Goal: Task Accomplishment & Management: Manage account settings

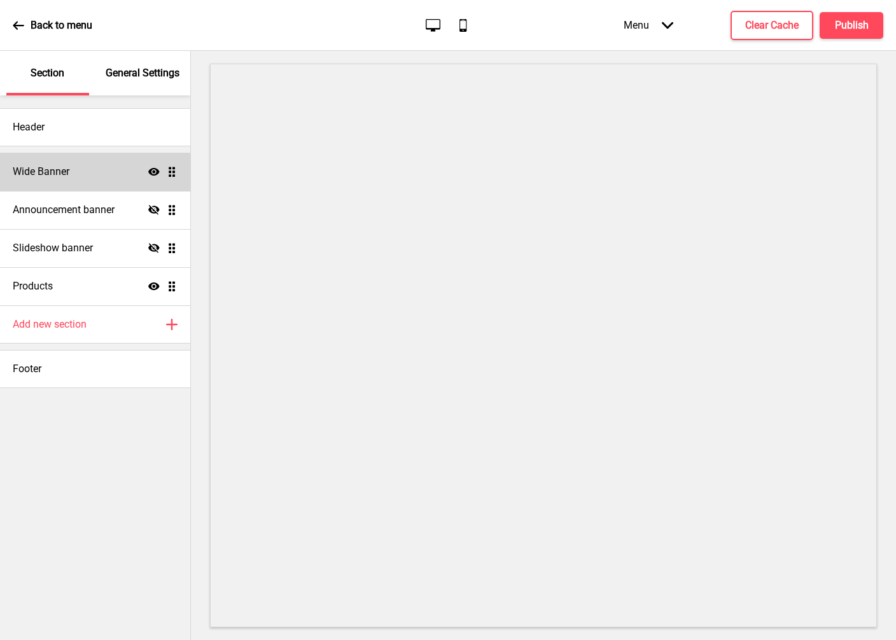
click at [79, 184] on div "Wide Banner Show Drag" at bounding box center [95, 172] width 190 height 38
select select "medium"
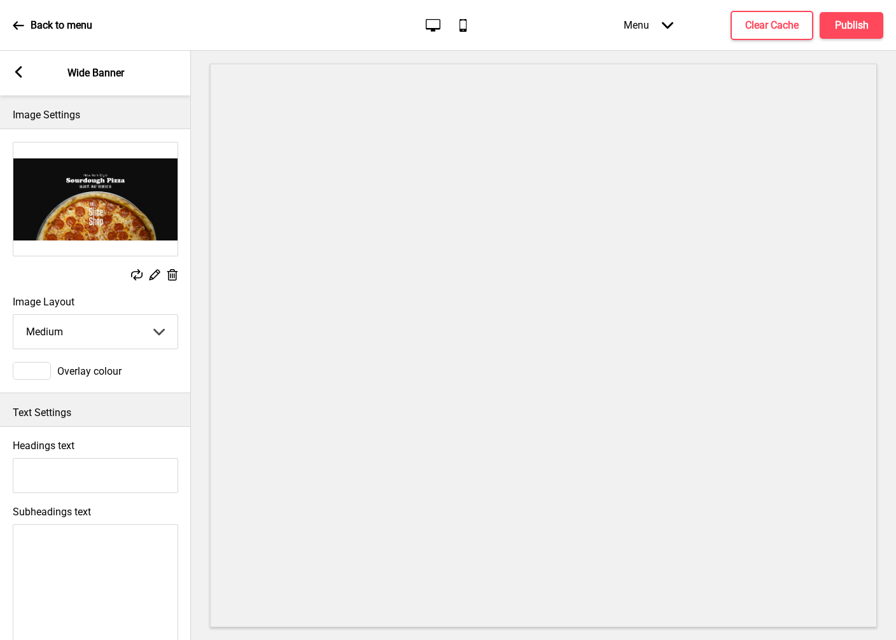
click at [147, 230] on img at bounding box center [95, 198] width 164 height 113
click at [138, 277] on rect at bounding box center [136, 274] width 11 height 11
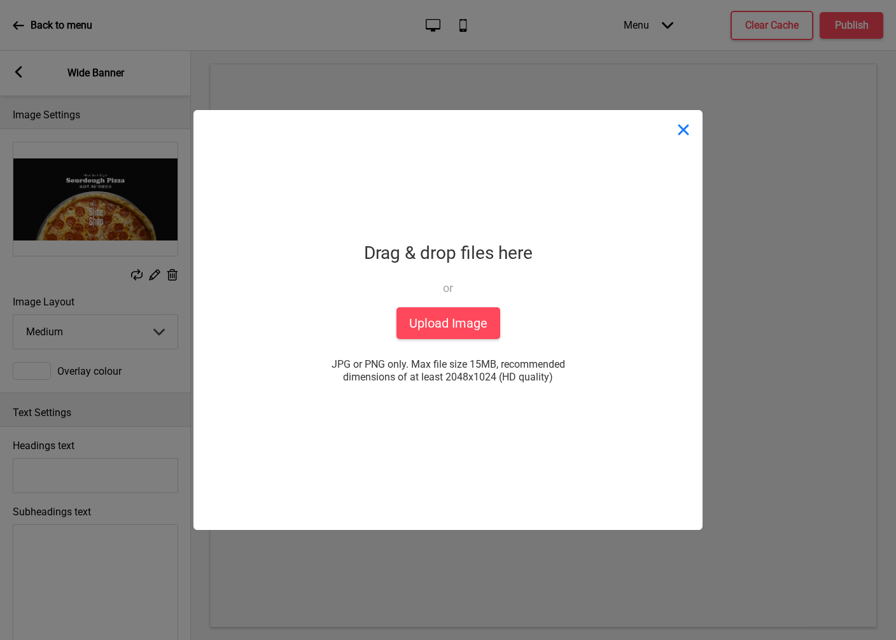
click at [681, 129] on button "Close" at bounding box center [683, 129] width 38 height 38
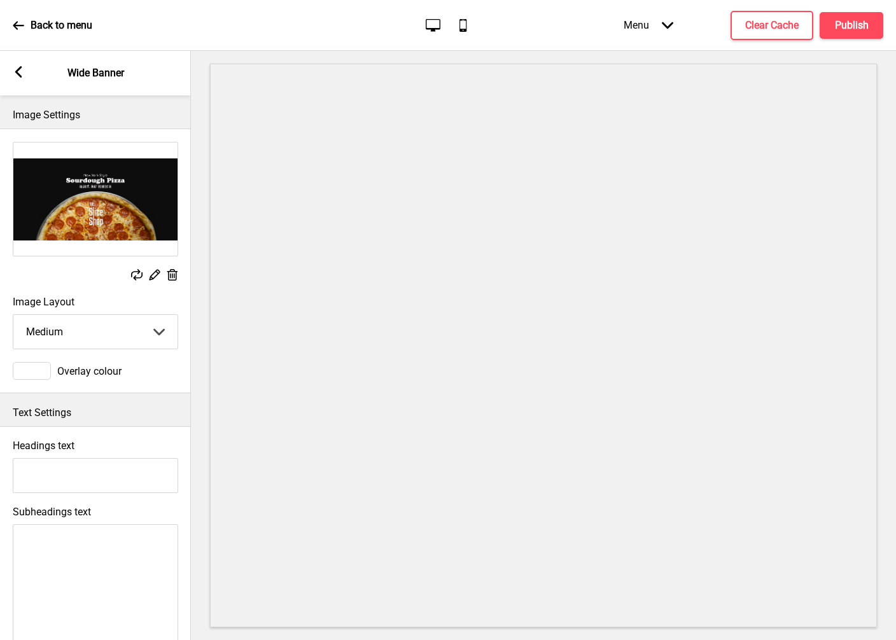
click at [134, 341] on select "Small Medium Large" at bounding box center [95, 332] width 164 height 34
click at [13, 315] on select "Small Medium Large" at bounding box center [95, 332] width 164 height 34
click at [17, 68] on rect at bounding box center [18, 71] width 11 height 11
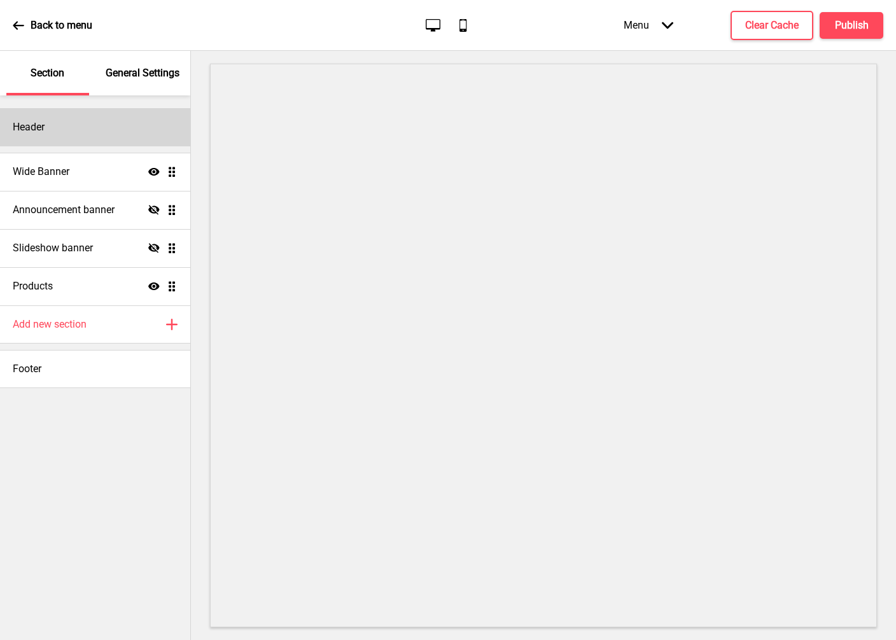
click at [83, 118] on div "Header" at bounding box center [95, 127] width 190 height 38
select select "[PERSON_NAME]"
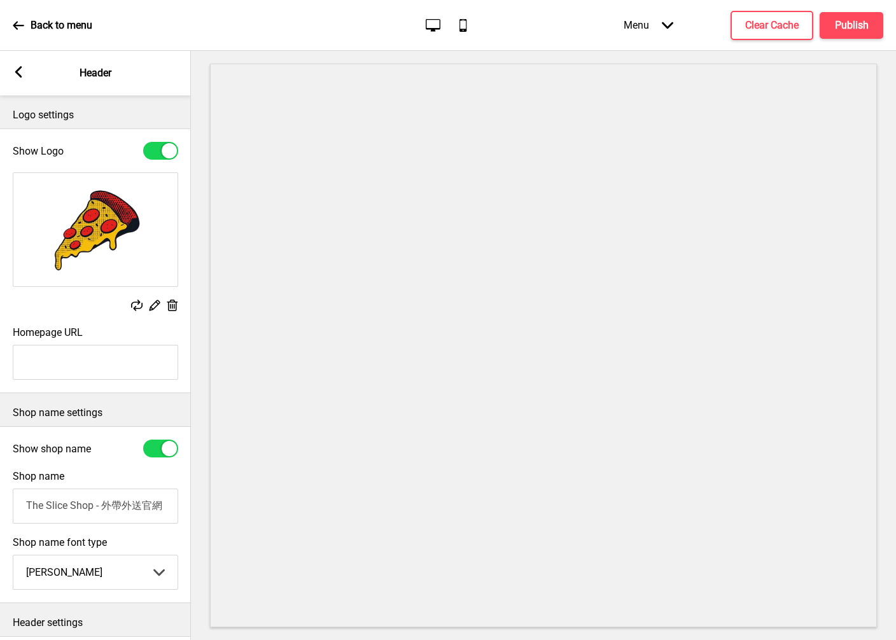
click at [20, 75] on icon at bounding box center [18, 71] width 7 height 11
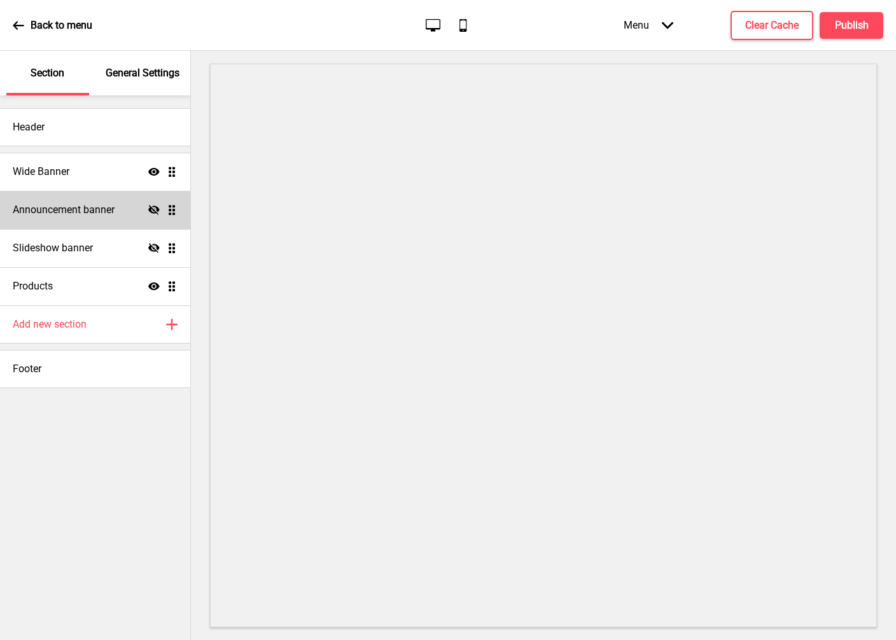
click at [66, 216] on h4 "Announcement banner" at bounding box center [64, 210] width 102 height 14
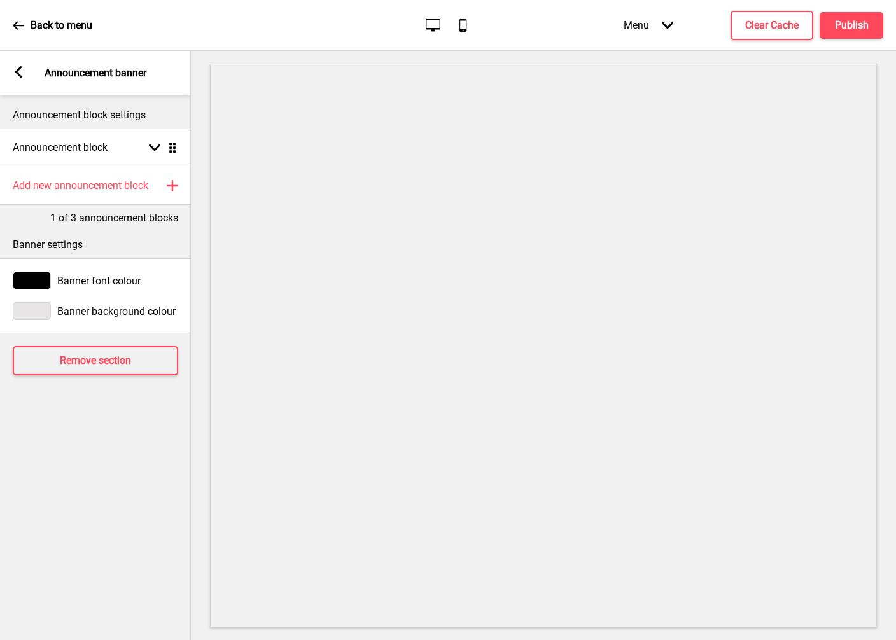
click at [19, 75] on icon at bounding box center [18, 71] width 7 height 11
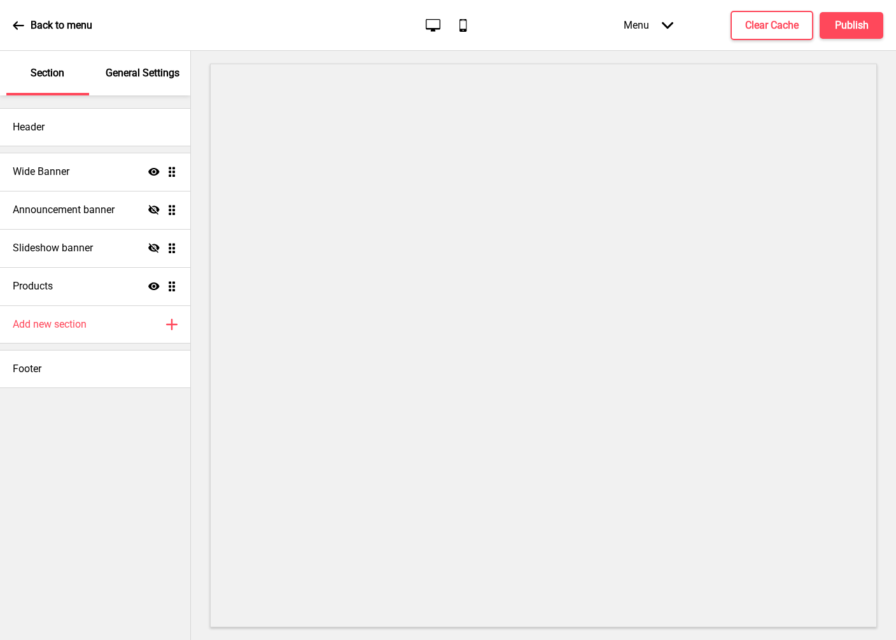
click at [195, 441] on div at bounding box center [543, 345] width 705 height 589
click at [197, 156] on div at bounding box center [543, 345] width 705 height 589
click at [141, 83] on div "General Settings" at bounding box center [143, 73] width 83 height 45
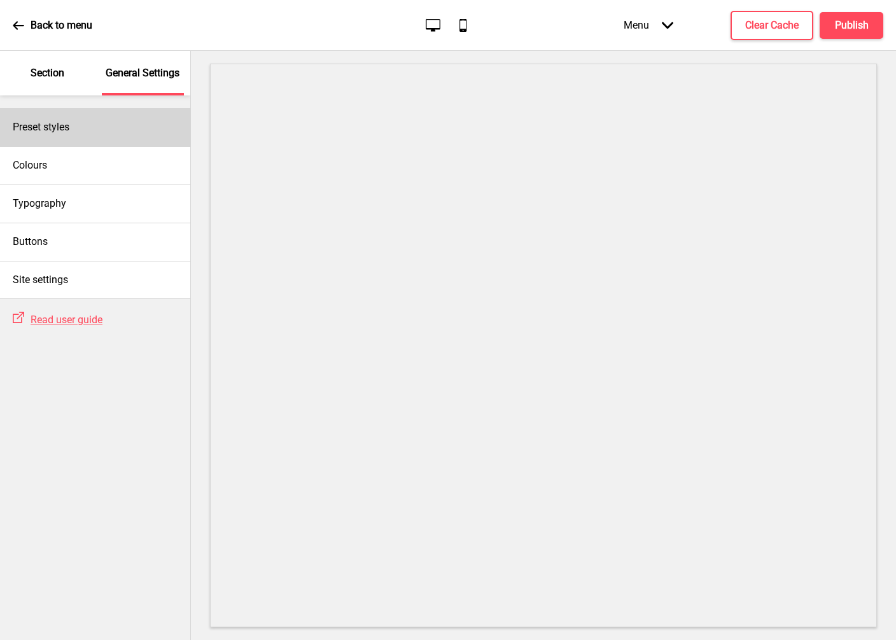
click at [83, 126] on div "Preset styles" at bounding box center [95, 127] width 190 height 38
select select "Custom"
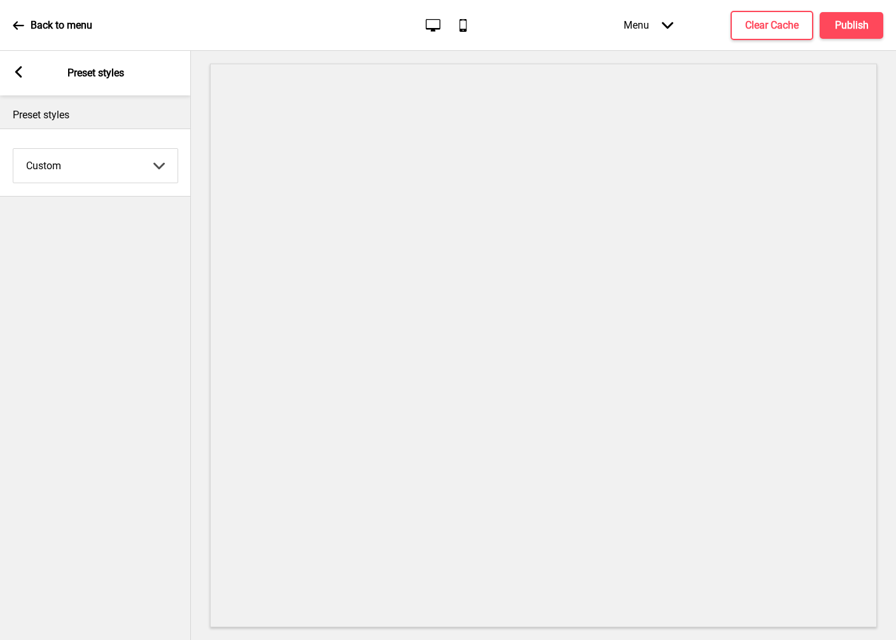
click at [91, 170] on select "Coffee Contrast Dark Earth Marine Minimalist Modern Oddle Pastel Yellow Fruits …" at bounding box center [95, 166] width 164 height 34
click at [18, 71] on rect at bounding box center [18, 71] width 11 height 11
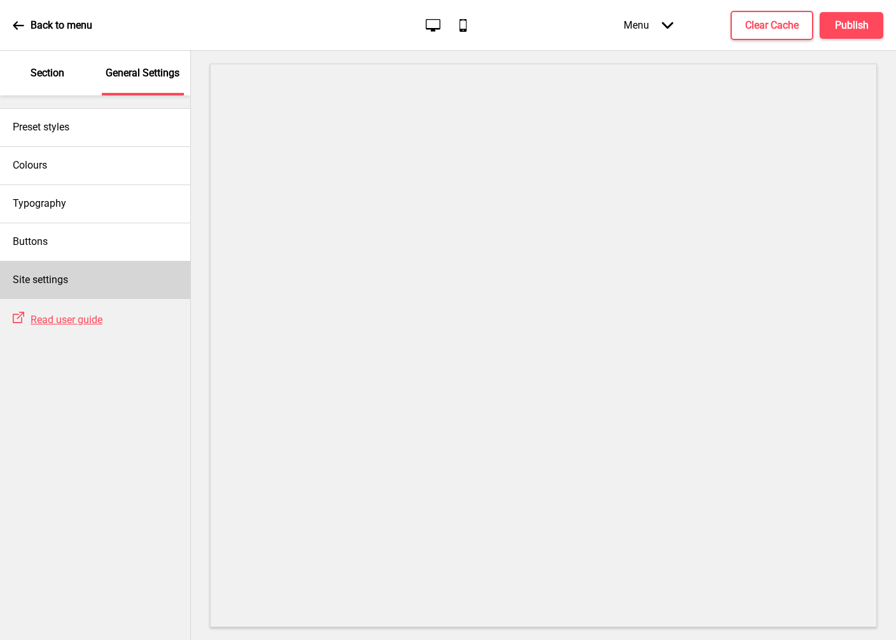
click at [62, 280] on h4 "Site settings" at bounding box center [40, 280] width 55 height 14
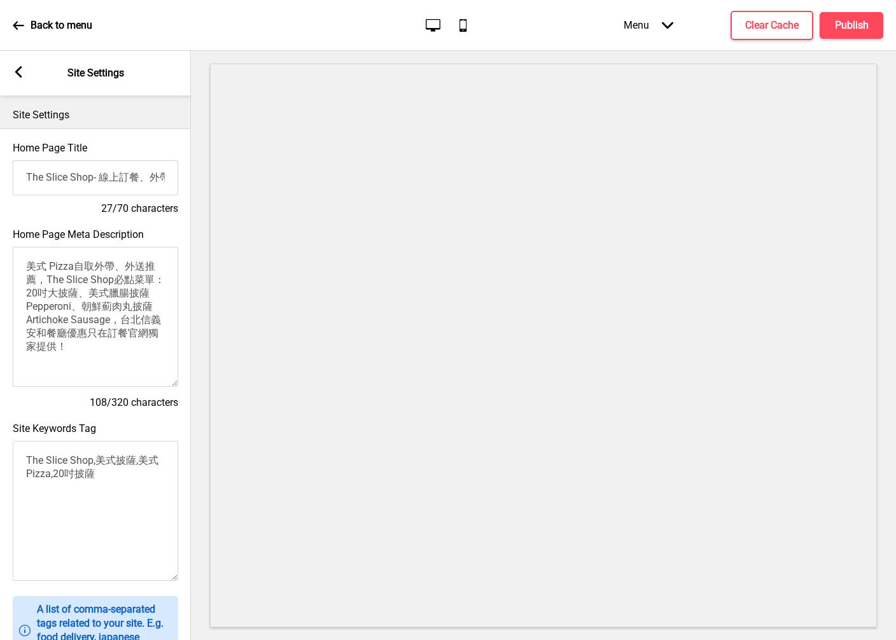
click at [22, 70] on rect at bounding box center [18, 71] width 11 height 11
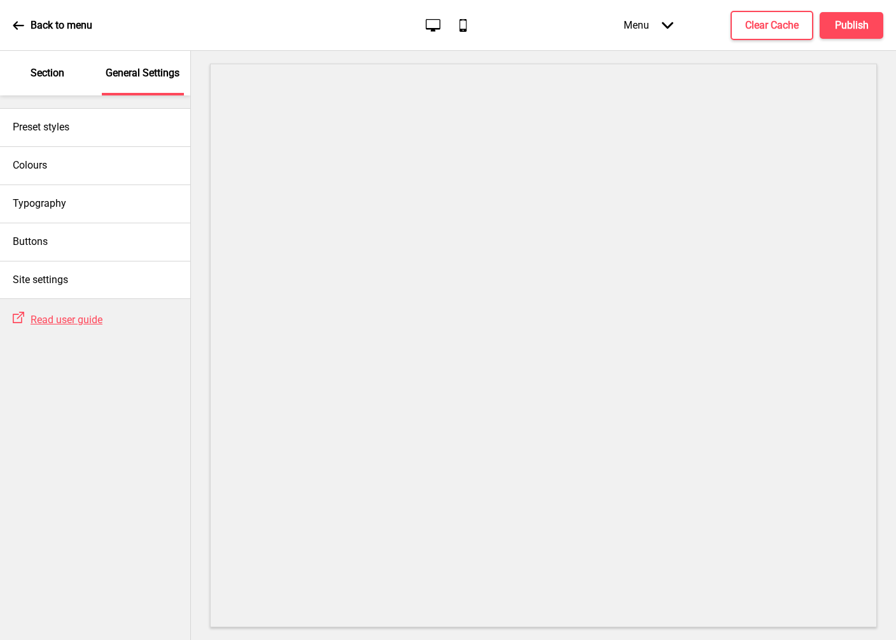
click at [41, 70] on p "Section" at bounding box center [48, 73] width 34 height 14
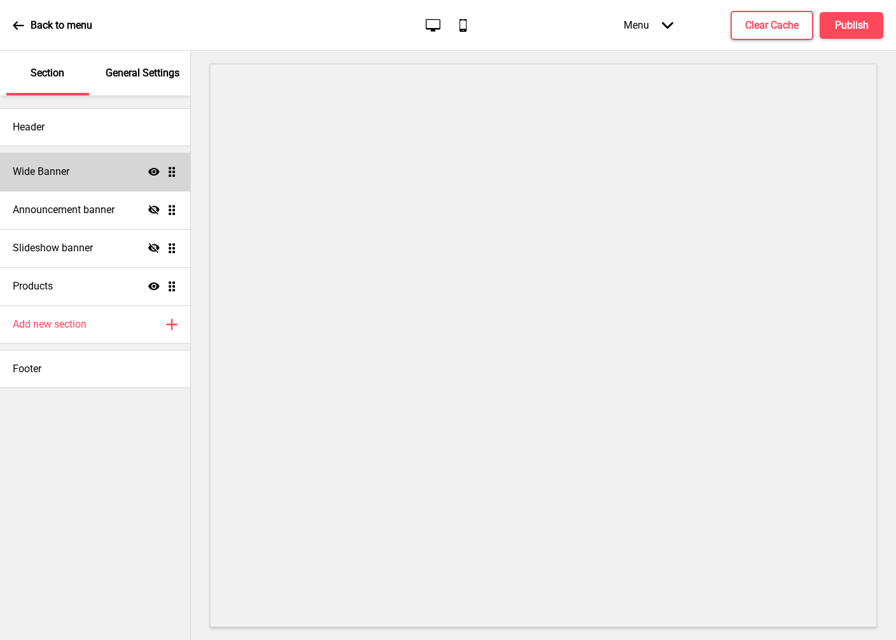
click at [73, 181] on div "Wide Banner Show Drag" at bounding box center [95, 172] width 190 height 38
select select "medium"
